Goal: Check status: Check status

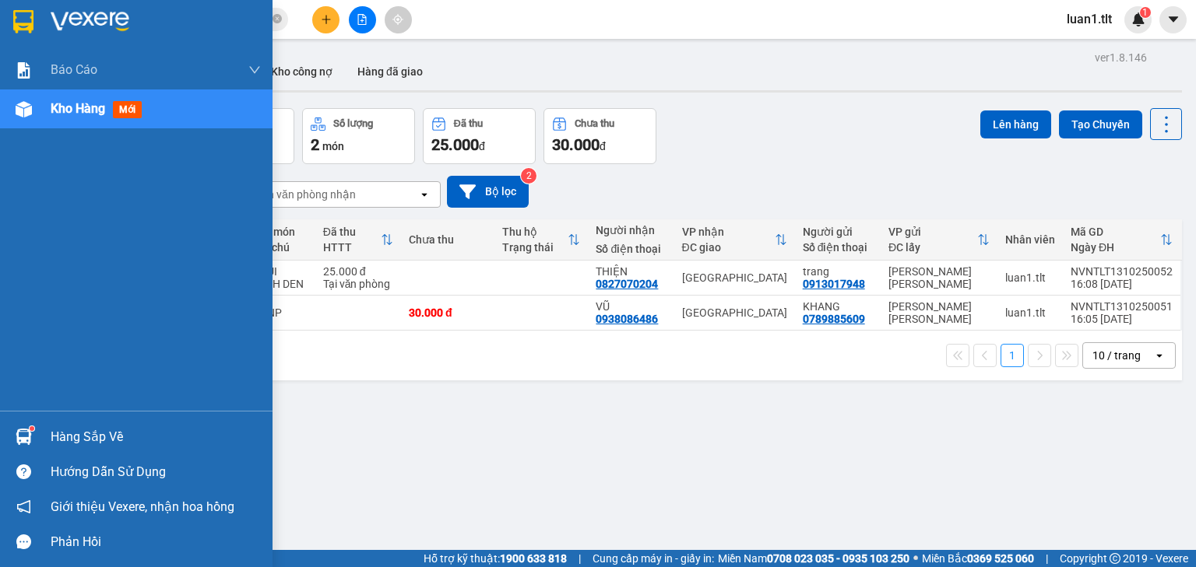
click at [16, 444] on img at bounding box center [24, 437] width 16 height 16
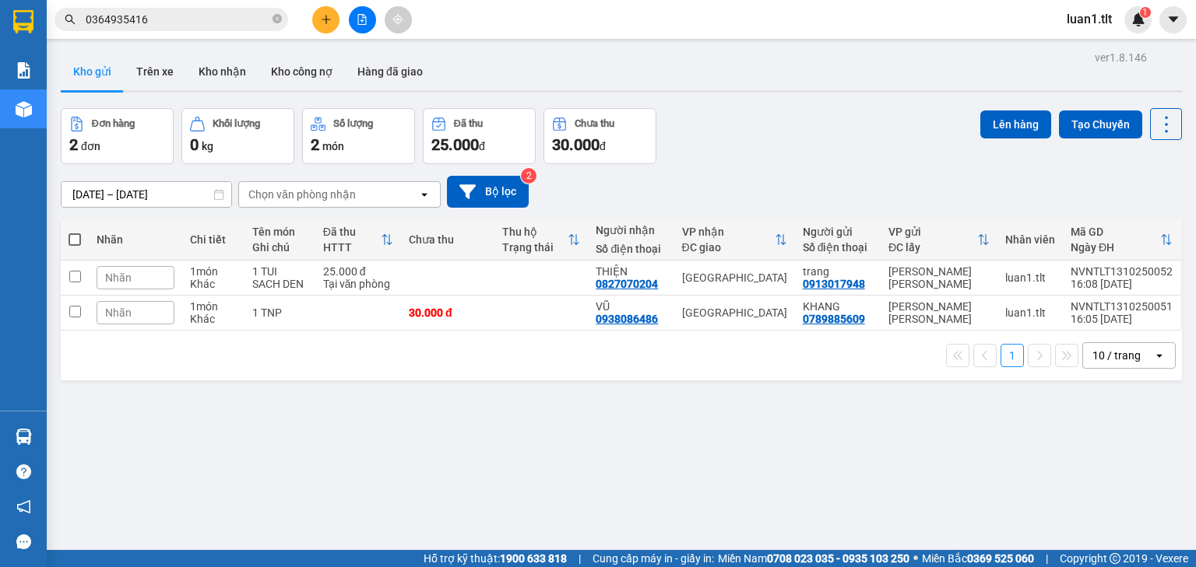
click at [791, 423] on section "Kết quả [PERSON_NAME] ( 76 ) Bộ lọc Ngày tạo [PERSON_NAME] nhất Mã ĐH Trạng thá…" at bounding box center [598, 283] width 1196 height 567
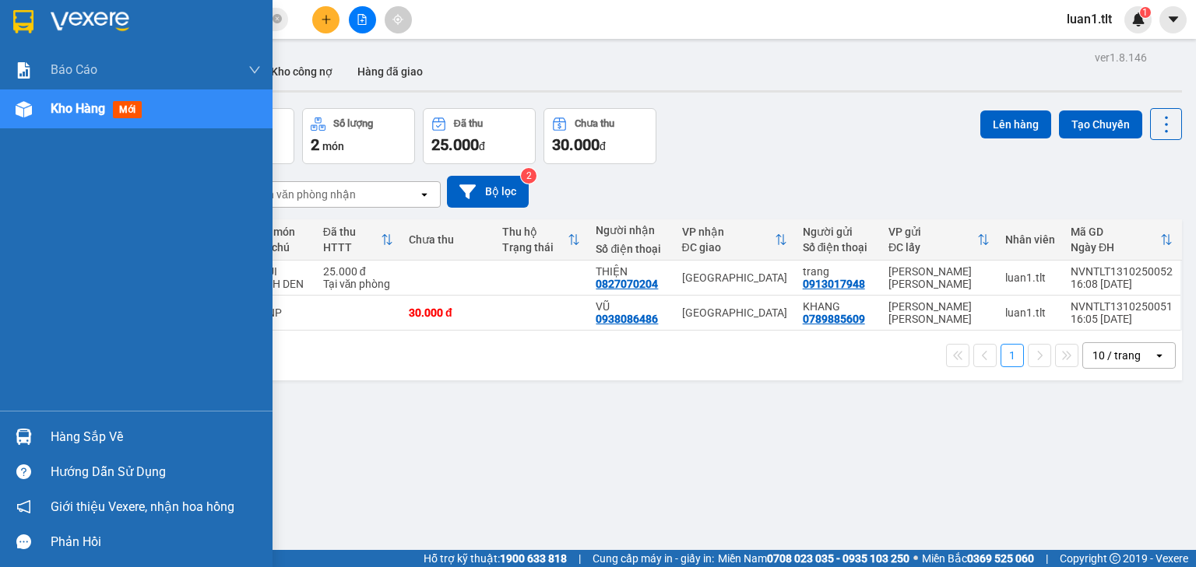
drag, startPoint x: 31, startPoint y: 438, endPoint x: 181, endPoint y: 439, distance: 149.5
click at [30, 438] on img at bounding box center [24, 437] width 16 height 16
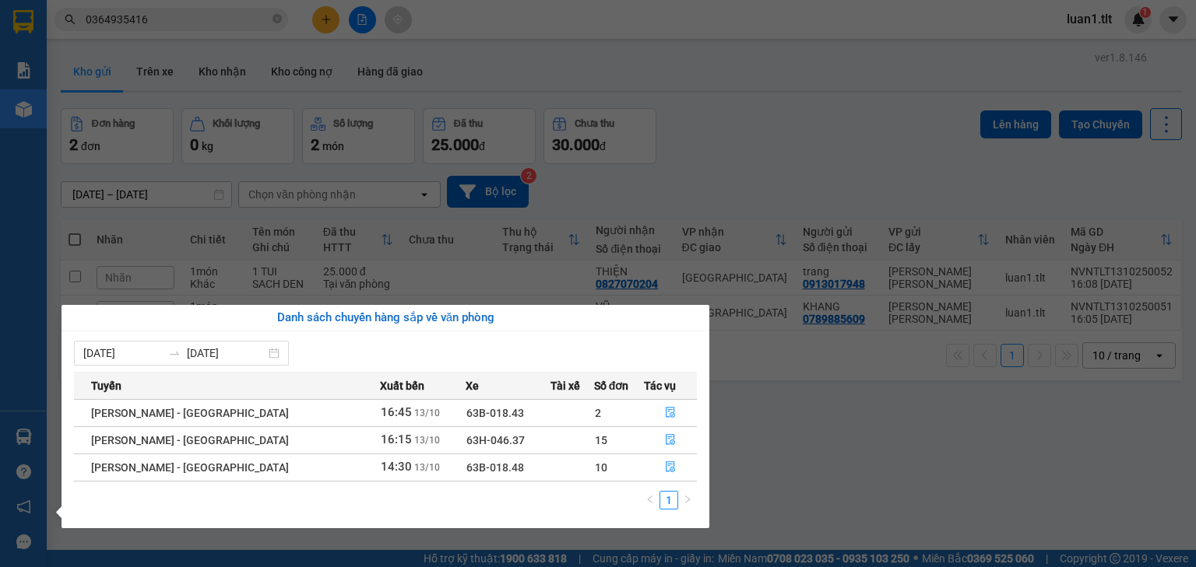
click at [771, 450] on section "Kết quả [PERSON_NAME] ( 76 ) Bộ lọc Ngày tạo [PERSON_NAME] nhất Mã ĐH Trạng thá…" at bounding box center [598, 283] width 1196 height 567
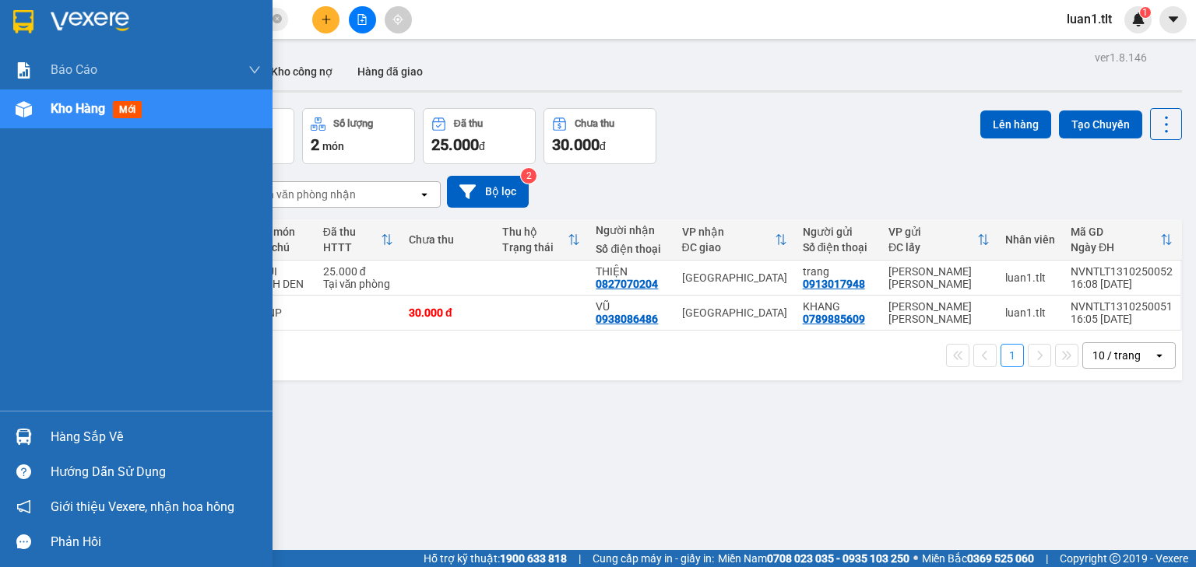
click at [29, 427] on div at bounding box center [23, 436] width 27 height 27
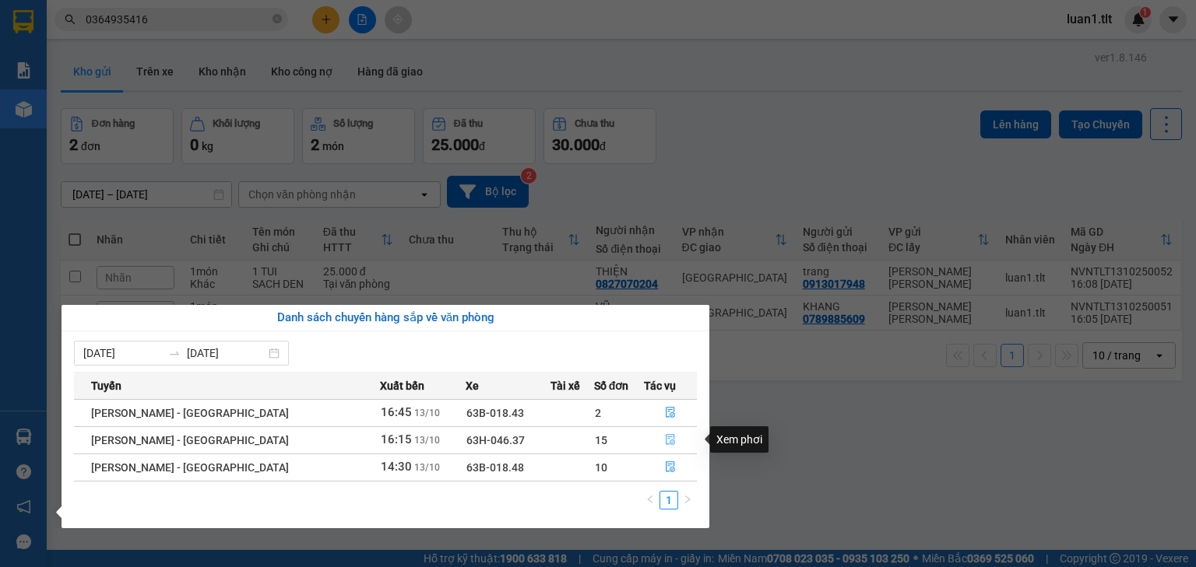
click at [665, 434] on icon "file-done" at bounding box center [670, 439] width 11 height 11
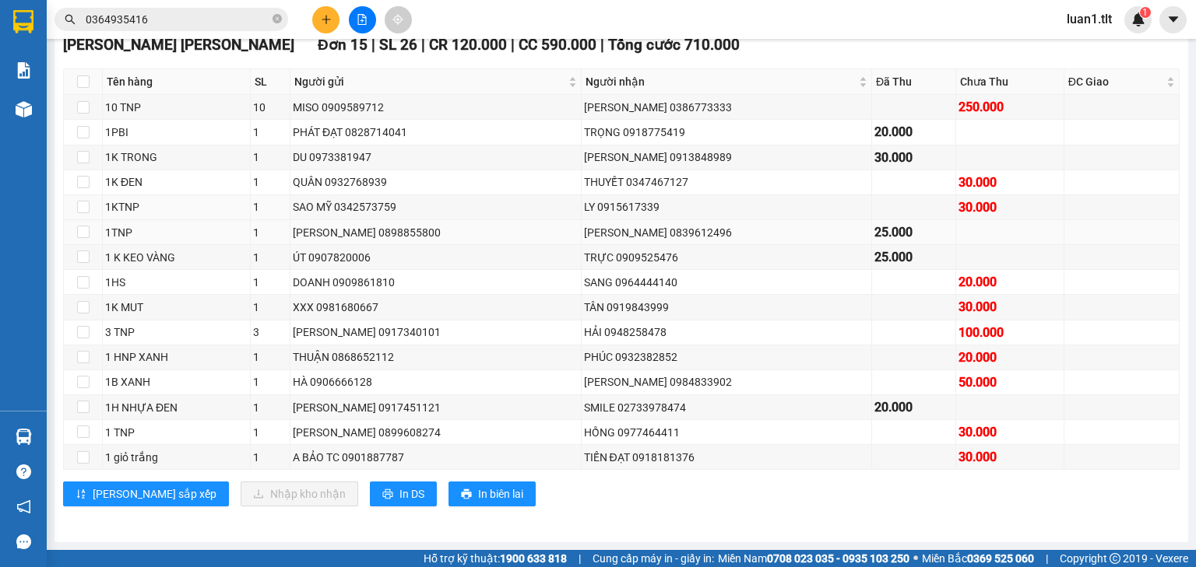
scroll to position [271, 0]
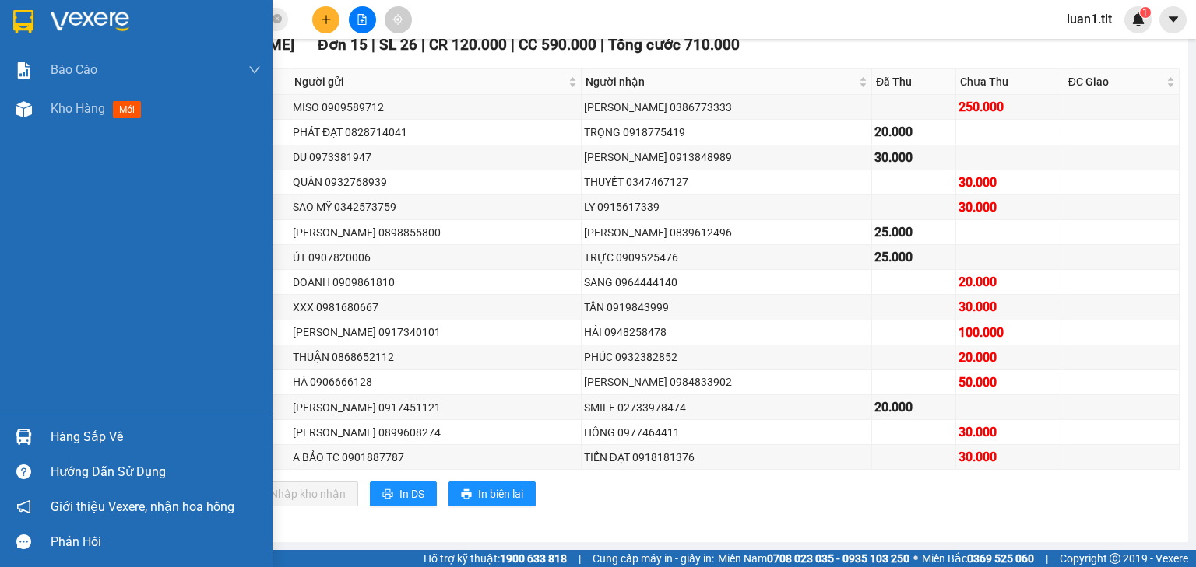
click at [12, 436] on div at bounding box center [23, 436] width 27 height 27
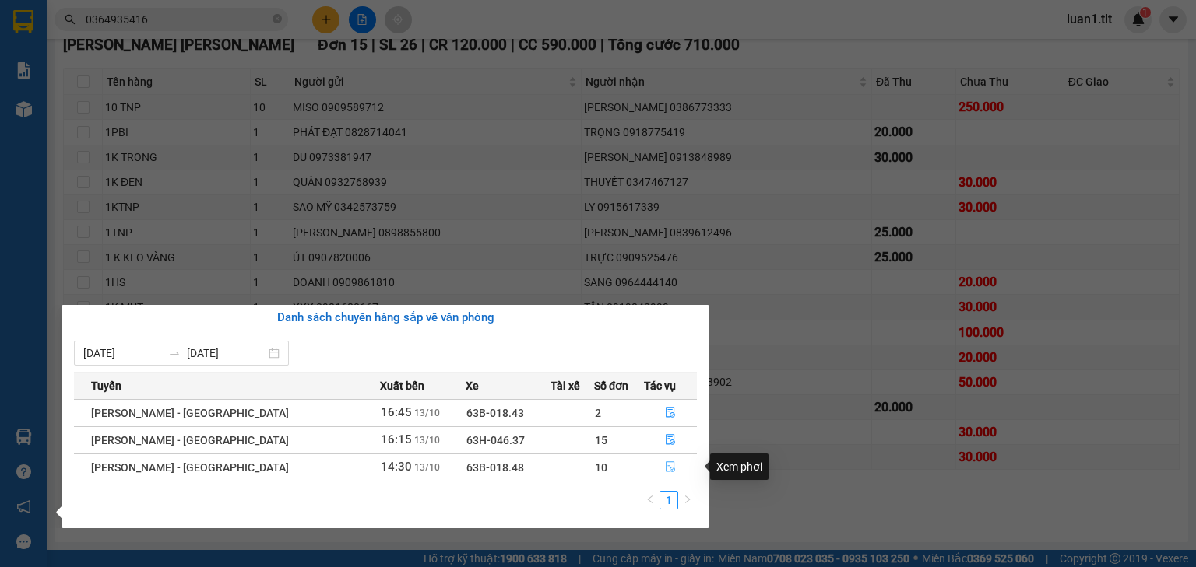
click at [665, 466] on icon "file-done" at bounding box center [670, 467] width 11 height 11
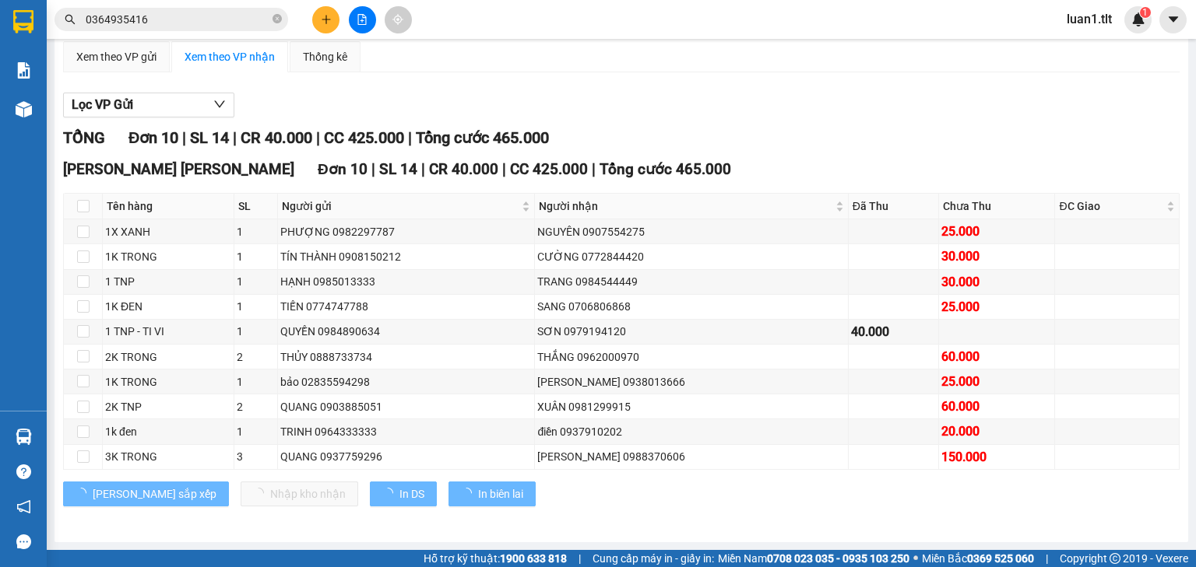
scroll to position [146, 0]
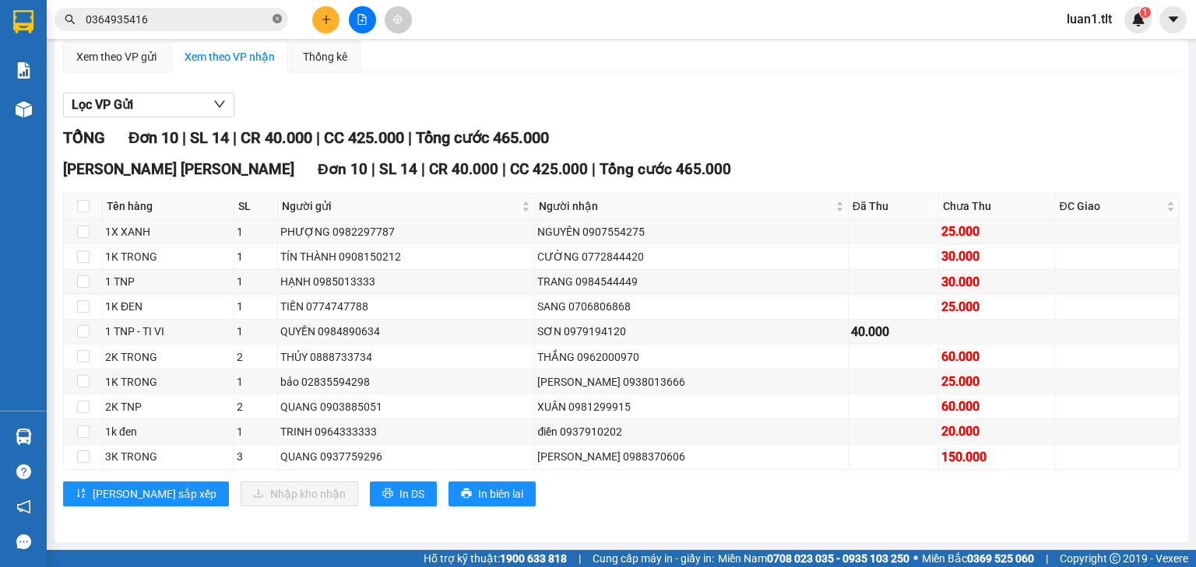
click at [277, 18] on icon "close-circle" at bounding box center [276, 18] width 9 height 9
click at [269, 19] on input "text" at bounding box center [178, 19] width 184 height 17
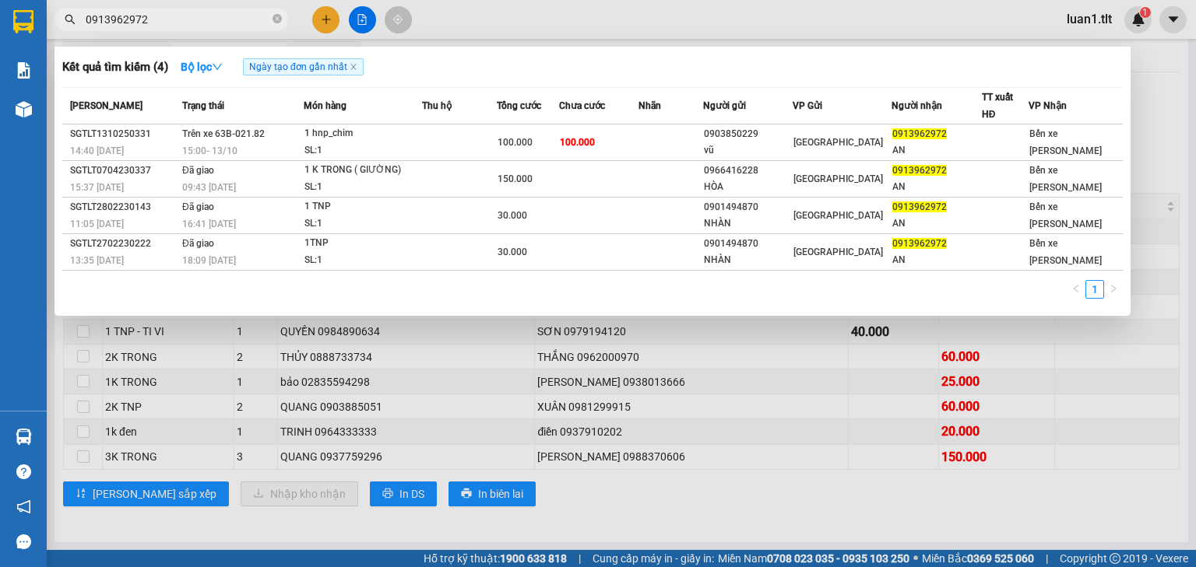
type input "0913962972"
click at [279, 19] on icon "close-circle" at bounding box center [276, 18] width 9 height 9
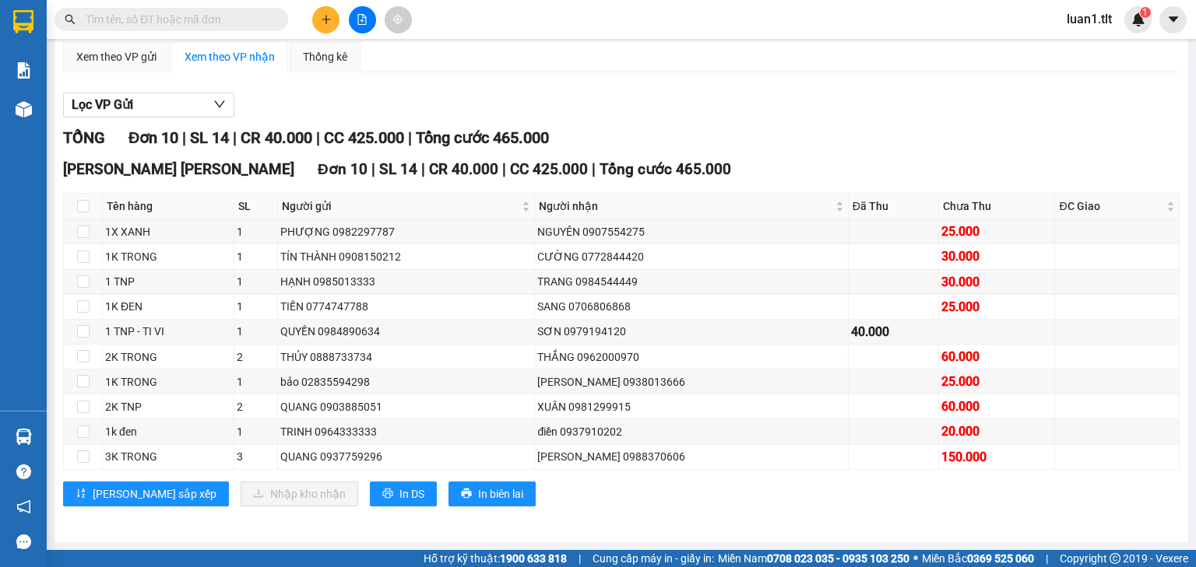
click at [247, 12] on input "text" at bounding box center [178, 19] width 184 height 17
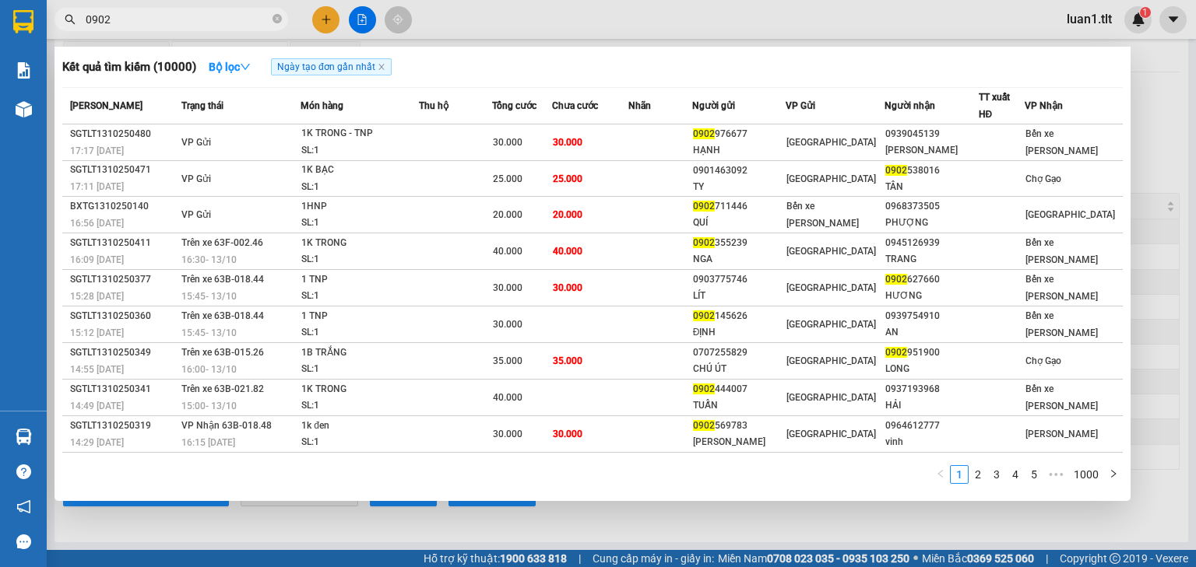
click at [204, 16] on input "0902" at bounding box center [178, 19] width 184 height 17
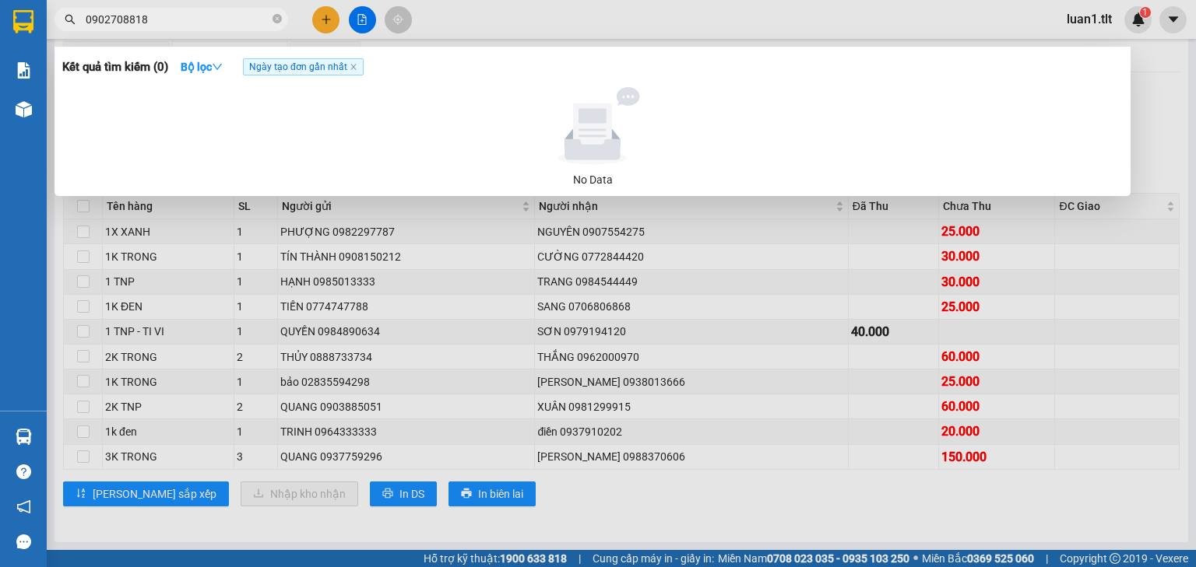
click at [152, 12] on input "0902708818" at bounding box center [178, 19] width 184 height 17
type input "0902206066"
click at [155, 24] on input "0902206066" at bounding box center [178, 19] width 184 height 17
click at [146, 21] on input "0902206066" at bounding box center [178, 19] width 184 height 17
click at [274, 16] on icon "close-circle" at bounding box center [276, 18] width 9 height 9
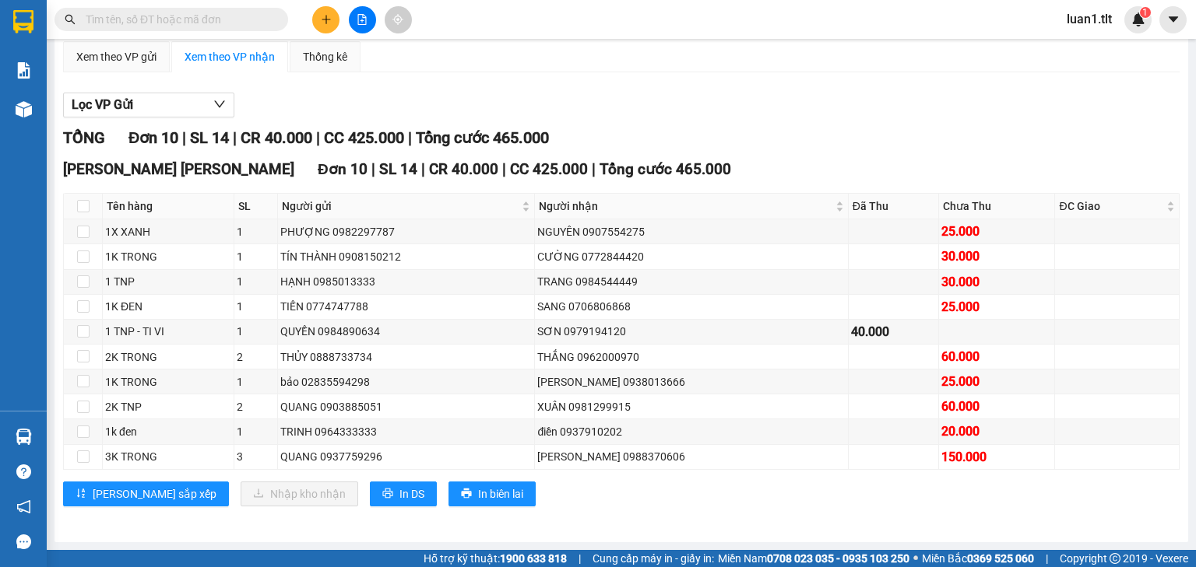
click at [146, 19] on input "text" at bounding box center [178, 19] width 184 height 17
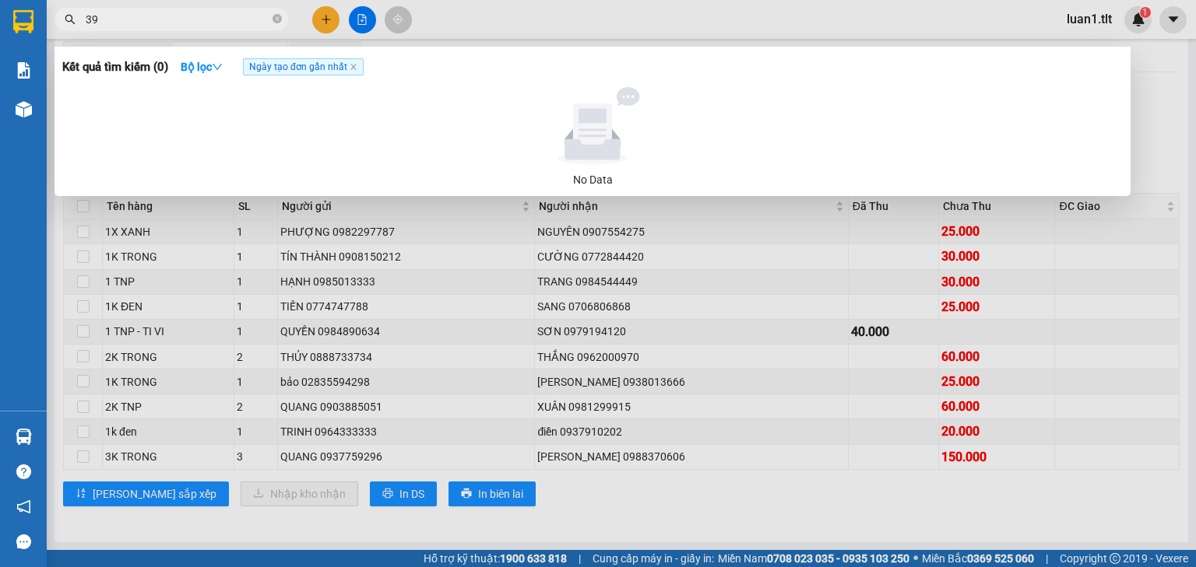
type input "3"
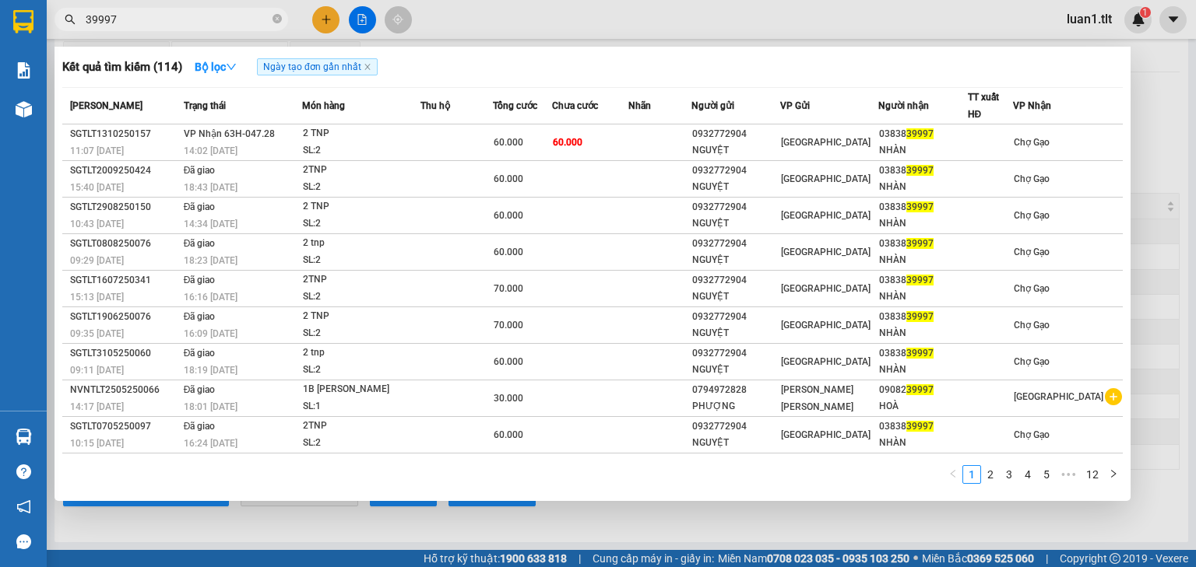
type input "39997"
